Goal: Transaction & Acquisition: Purchase product/service

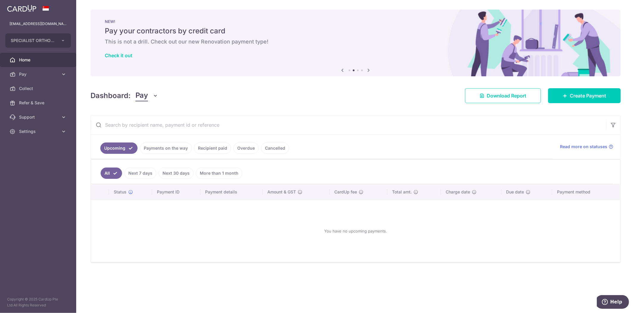
drag, startPoint x: 292, startPoint y: 101, endPoint x: 287, endPoint y: 110, distance: 10.5
click at [287, 110] on div "× Pause Schedule Pause all future payments in this series Pause just this one p…" at bounding box center [355, 156] width 559 height 313
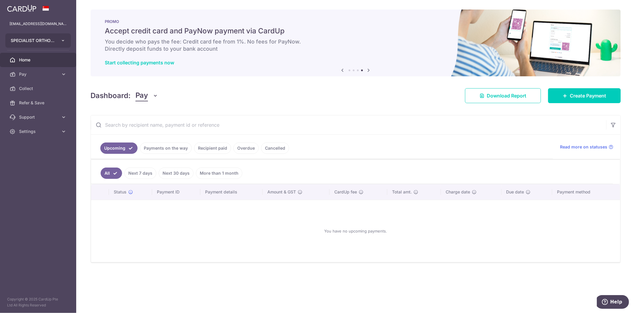
click at [55, 37] on button "SPECIALIST ORTHOPAEDIC CENTRE PTE. LTD." at bounding box center [37, 40] width 65 height 14
click at [53, 67] on link "SPECIALIST ORTHOPAEDIC JOINT TRAUMA CENTRE PTE. LTD." at bounding box center [40, 68] width 68 height 11
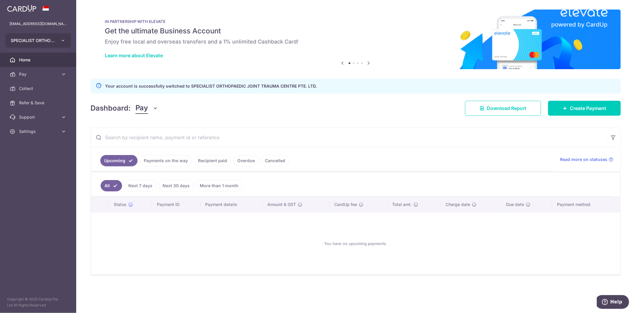
click at [52, 43] on span "SPECIALIST ORTHOPAEDIC JOINT TRAUMA CENTRE PTE. LTD." at bounding box center [33, 41] width 44 height 6
click at [50, 198] on aside "finance@specialistortho.com.sg SPECIALIST ORTHOPAEDIC JOINT TRAUMA CENTRE PTE. …" at bounding box center [38, 156] width 76 height 313
click at [54, 40] on span "SPECIALIST ORTHOPAEDIC JOINT TRAUMA CENTRE PTE. LTD." at bounding box center [33, 41] width 44 height 6
click at [55, 68] on link "SPECIALIST ORTHOPAEDIC JOINT TRAUMA CENTRE PTE. LTD." at bounding box center [40, 68] width 68 height 11
click at [222, 114] on div "Dashboard: Pay Pay Collect Download Report Create Payment" at bounding box center [356, 106] width 530 height 17
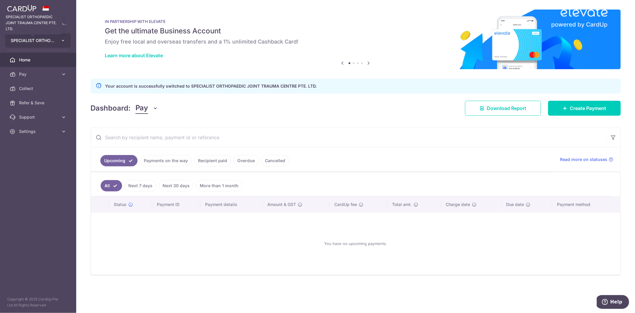
click at [22, 41] on span "SPECIALIST ORTHOPAEDIC JOINT TRAUMA CENTRE PTE. LTD." at bounding box center [33, 41] width 44 height 6
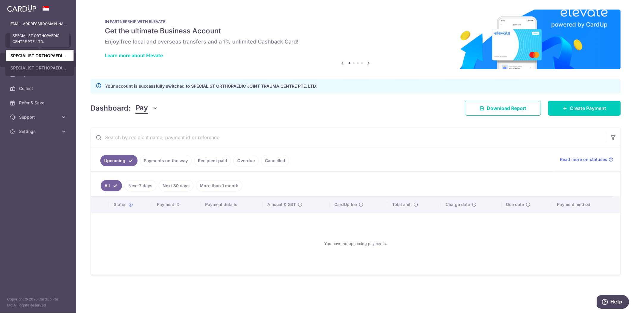
click at [28, 54] on link "SPECIALIST ORTHOPAEDIC CENTRE PTE. LTD." at bounding box center [40, 55] width 68 height 11
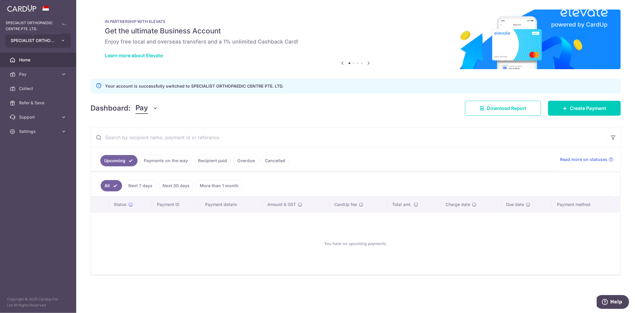
click at [54, 40] on span "SPECIALIST ORTHOPAEDIC CENTRE PTE. LTD." at bounding box center [33, 41] width 44 height 6
click at [45, 68] on link "SPECIALIST ORTHOPAEDIC JOINT TRAUMA CENTRE PTE. LTD." at bounding box center [40, 68] width 68 height 11
drag, startPoint x: 307, startPoint y: 113, endPoint x: 314, endPoint y: 111, distance: 7.1
click at [314, 111] on div "Dashboard: Pay Pay Collect Download Report Create Payment" at bounding box center [356, 106] width 530 height 17
click at [60, 37] on button "SPECIALIST ORTHOPAEDIC JOINT TRAUMA CENTRE PTE. LTD." at bounding box center [37, 40] width 65 height 14
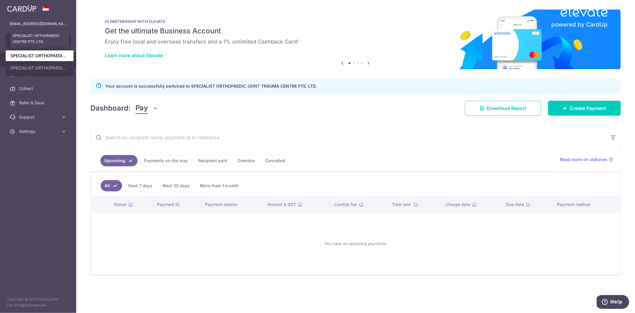
click at [43, 56] on link "SPECIALIST ORTHOPAEDIC CENTRE PTE. LTD." at bounding box center [40, 55] width 68 height 11
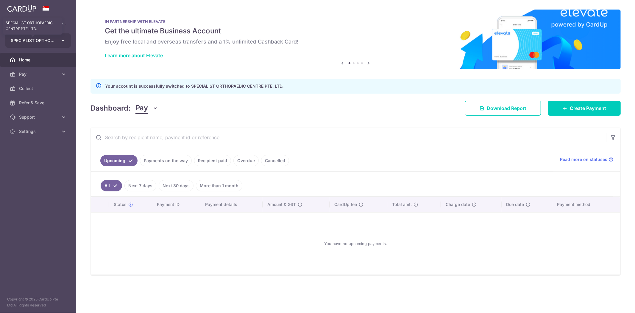
click at [43, 40] on span "SPECIALIST ORTHOPAEDIC CENTRE PTE. LTD." at bounding box center [33, 41] width 44 height 6
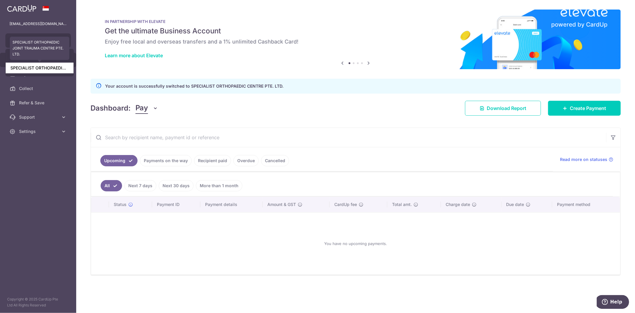
click at [42, 67] on link "SPECIALIST ORTHOPAEDIC JOINT TRAUMA CENTRE PTE. LTD." at bounding box center [40, 68] width 68 height 11
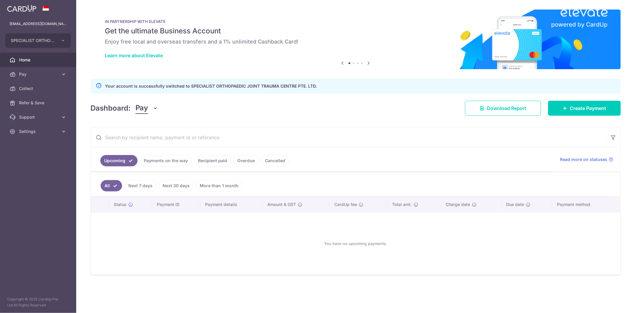
drag, startPoint x: 341, startPoint y: 116, endPoint x: 406, endPoint y: 116, distance: 64.9
click at [343, 116] on div "× Pause Schedule Pause all future payments in this series Pause just this one p…" at bounding box center [355, 156] width 559 height 313
click at [573, 110] on span "Create Payment" at bounding box center [588, 108] width 36 height 7
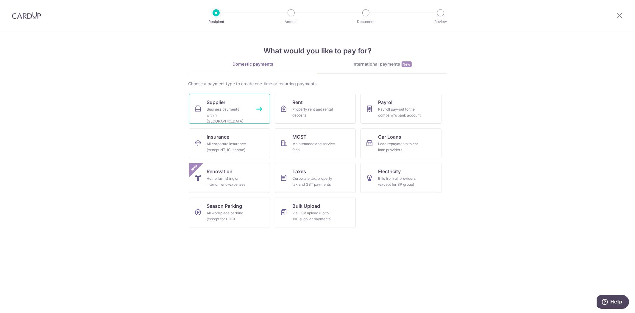
click at [233, 107] on div "Business payments within Singapore" at bounding box center [228, 115] width 43 height 18
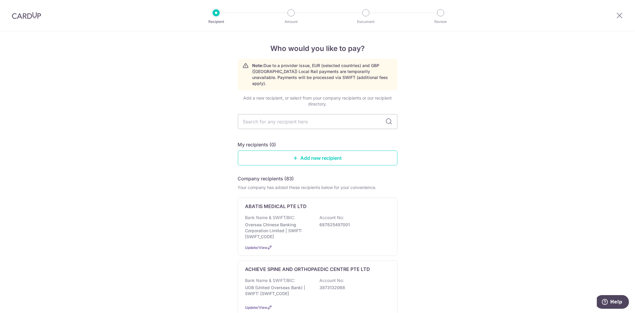
click at [291, 115] on input "text" at bounding box center [318, 121] width 160 height 15
type input "paincare"
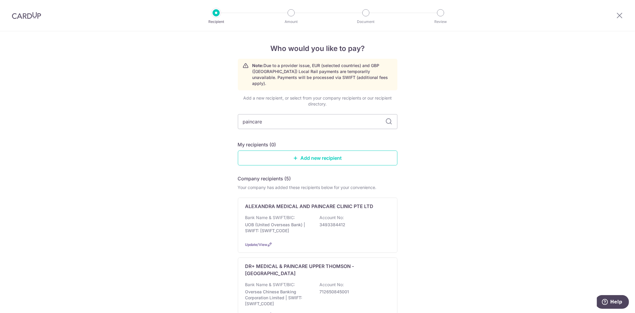
click at [389, 118] on icon at bounding box center [389, 121] width 7 height 7
click at [388, 118] on icon at bounding box center [389, 121] width 7 height 7
click at [343, 118] on input "paincare" at bounding box center [318, 121] width 160 height 15
drag, startPoint x: 308, startPoint y: 120, endPoint x: 39, endPoint y: 117, distance: 268.9
click at [39, 117] on div "Who would you like to pay? Note: Due to a provider issue, EUR (selected countri…" at bounding box center [317, 295] width 635 height 528
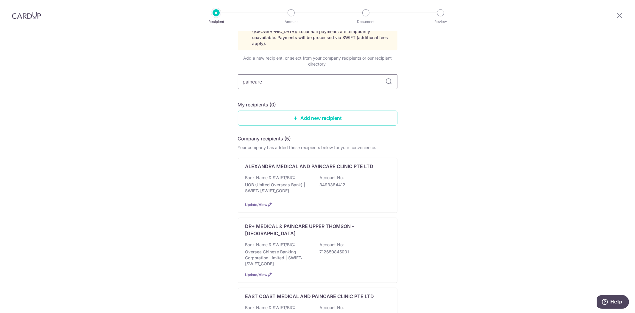
scroll to position [33, 0]
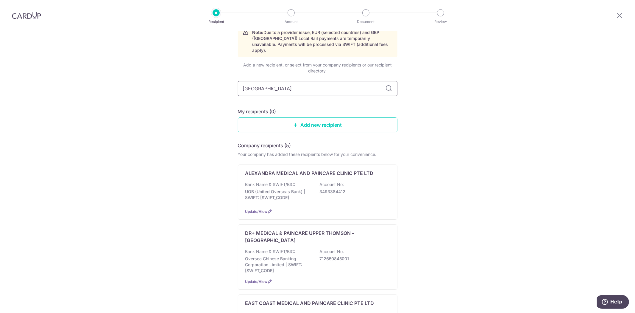
type input "singapore p"
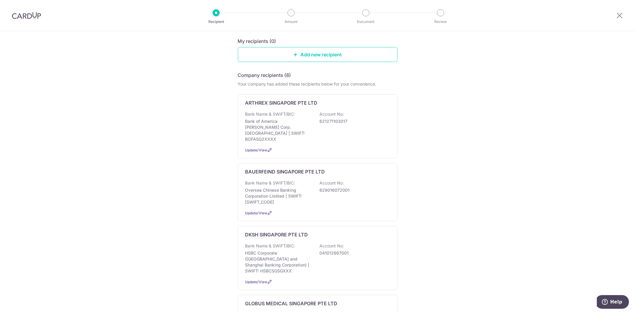
scroll to position [0, 0]
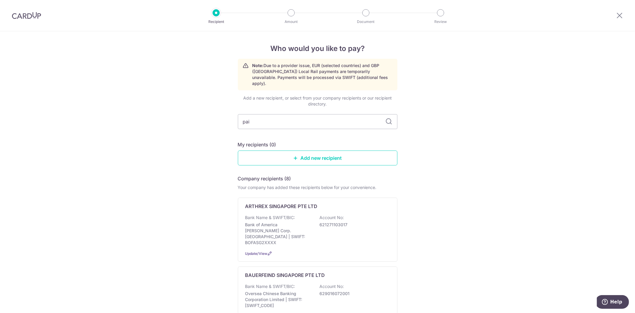
type input "pain"
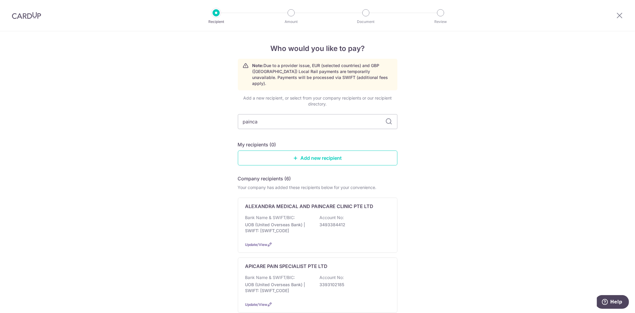
type input "paincae"
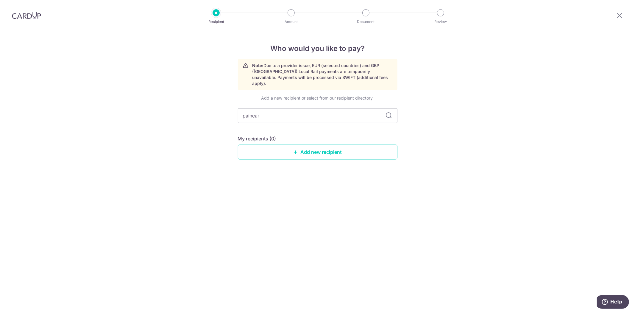
type input "paincare"
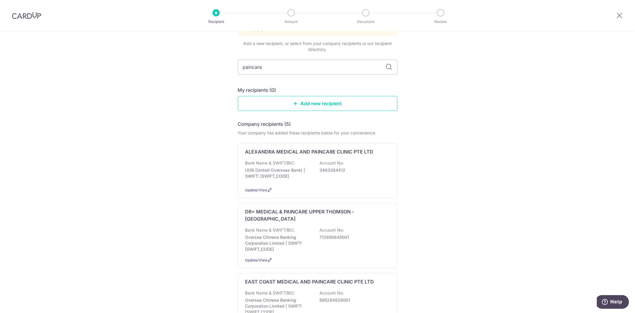
scroll to position [43, 0]
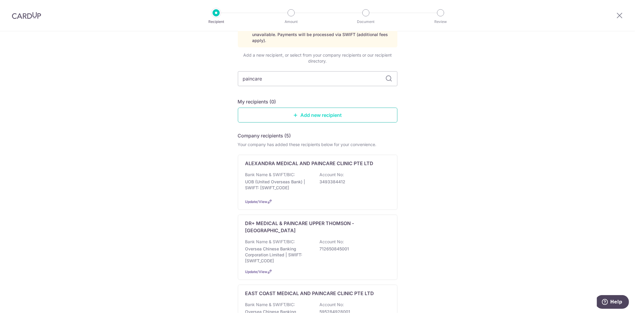
click at [303, 107] on link "Add new recipient" at bounding box center [318, 114] width 160 height 15
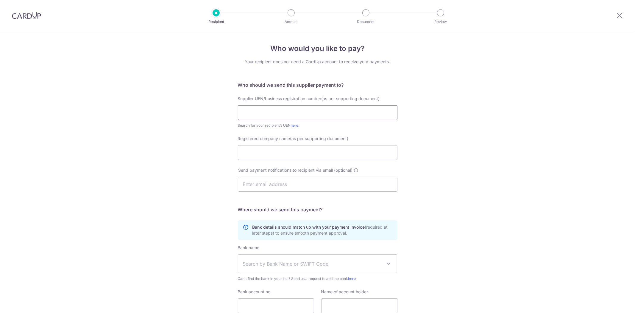
click at [303, 107] on input "text" at bounding box center [318, 112] width 160 height 15
type input "531117159X"
click at [314, 149] on input "Registered company name(as per supporting document)" at bounding box center [318, 152] width 160 height 15
type input "[GEOGRAPHIC_DATA]"
click at [299, 183] on input "text" at bounding box center [318, 184] width 160 height 15
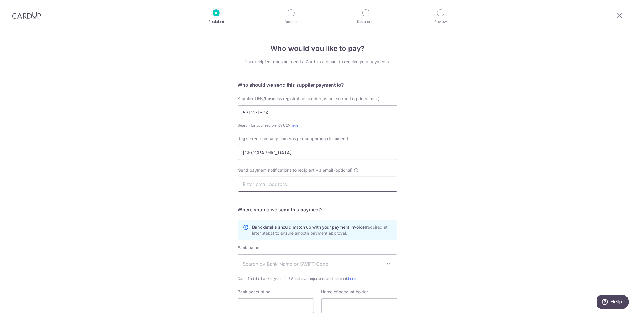
paste input "[EMAIL_ADDRESS][PERSON_NAME][DOMAIN_NAME]"
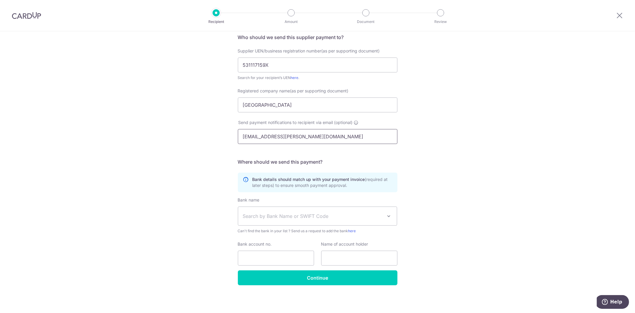
scroll to position [48, 0]
type input "[EMAIL_ADDRESS][PERSON_NAME][DOMAIN_NAME]"
click at [370, 215] on span "Search by Bank Name or SWIFT Code" at bounding box center [313, 215] width 140 height 7
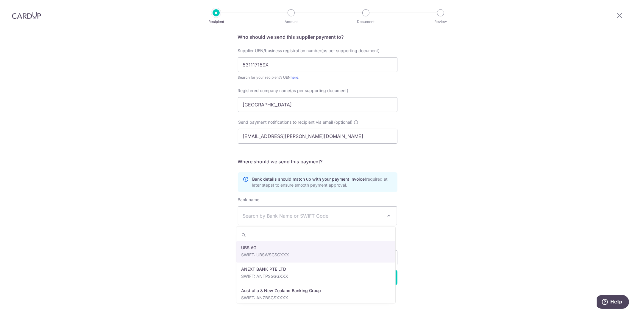
click at [454, 99] on div "Who would you like to pay? Your recipient does not need a CardUp account to rec…" at bounding box center [317, 147] width 635 height 329
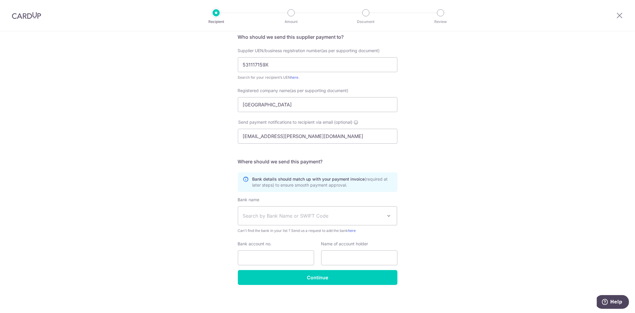
click at [619, 20] on div at bounding box center [619, 15] width 31 height 31
drag, startPoint x: 619, startPoint y: 18, endPoint x: 348, endPoint y: 39, distance: 271.7
click at [619, 18] on icon at bounding box center [619, 15] width 7 height 7
